Goal: Task Accomplishment & Management: Manage account settings

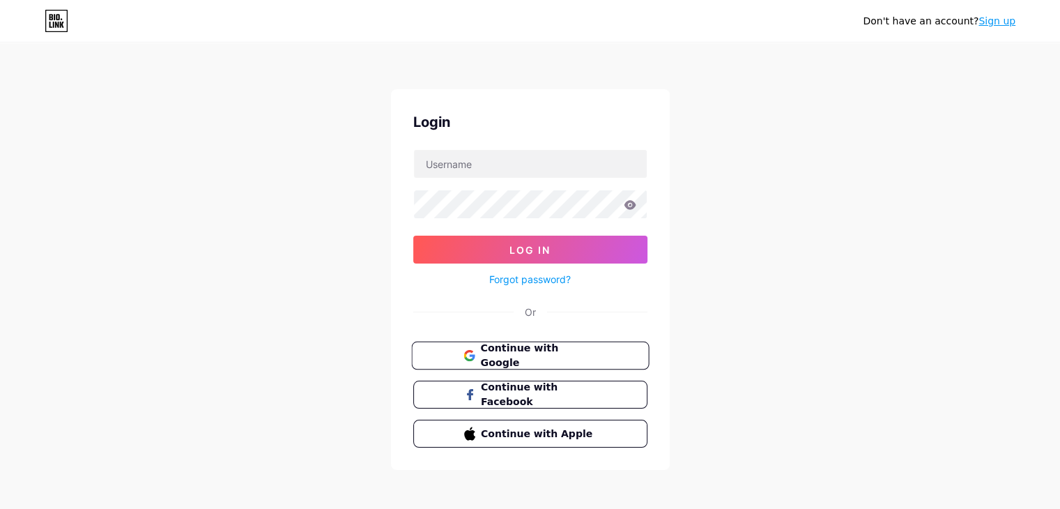
click at [577, 364] on button "Continue with Google" at bounding box center [530, 356] width 238 height 29
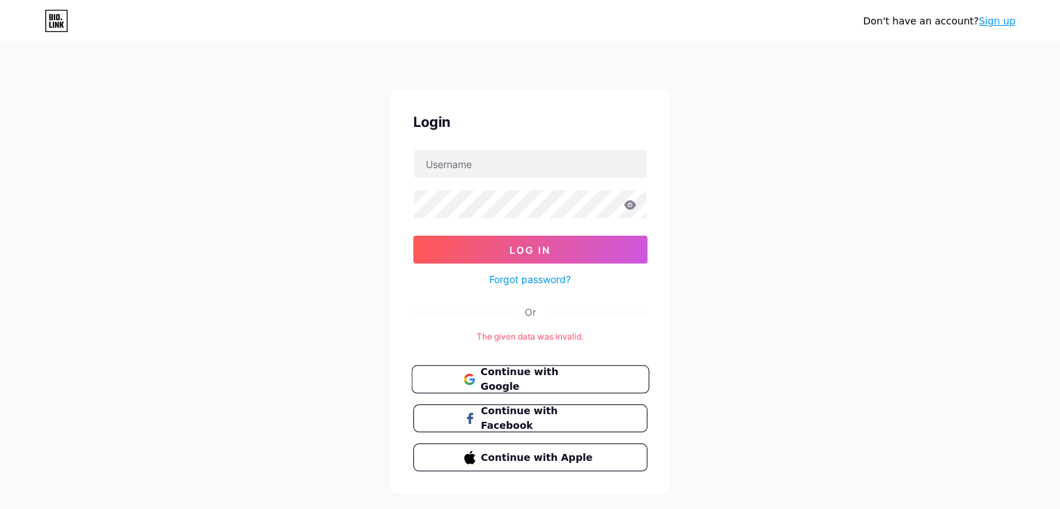
click at [521, 376] on span "Continue with Google" at bounding box center [538, 380] width 116 height 30
